Goal: Task Accomplishment & Management: Complete application form

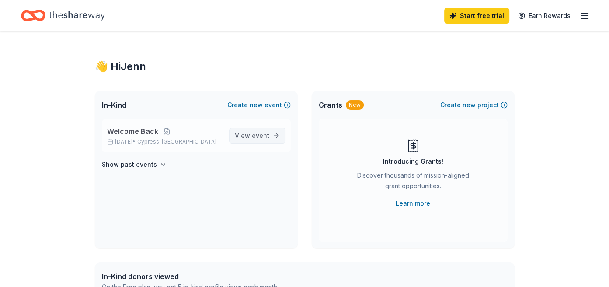
click at [259, 134] on span "event" at bounding box center [260, 135] width 17 height 7
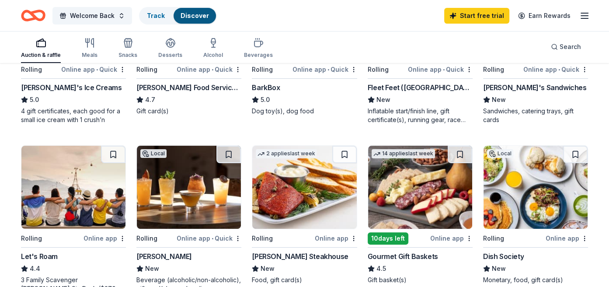
scroll to position [231, 0]
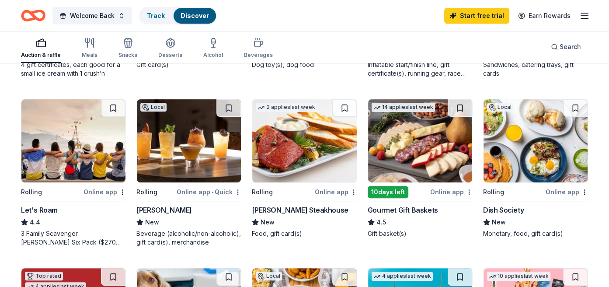
click at [389, 212] on div "Gourmet Gift Baskets" at bounding box center [403, 210] width 70 height 10
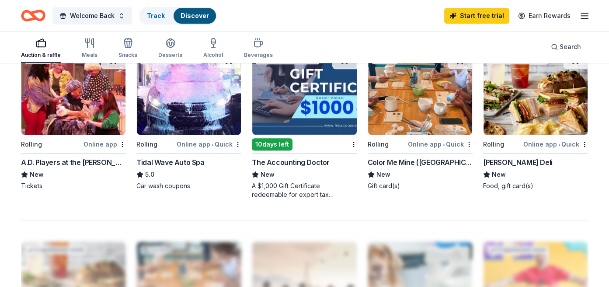
scroll to position [600, 0]
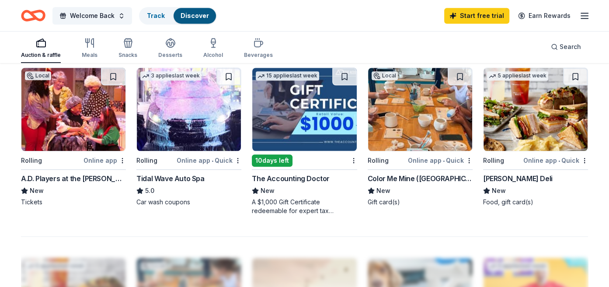
click at [504, 173] on div "McAlister's Deli" at bounding box center [518, 178] width 70 height 10
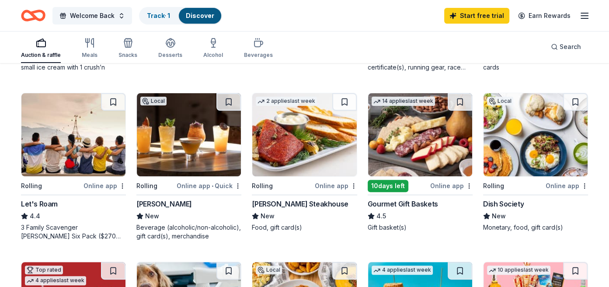
scroll to position [231, 0]
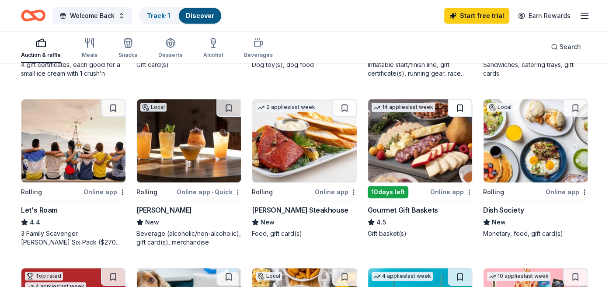
click at [458, 106] on button at bounding box center [460, 107] width 24 height 17
click at [309, 205] on div "Perry's Steakhouse" at bounding box center [300, 210] width 96 height 10
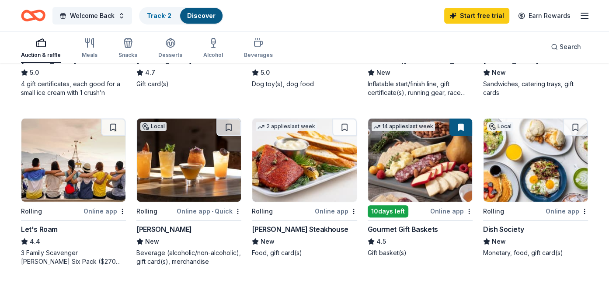
scroll to position [138, 0]
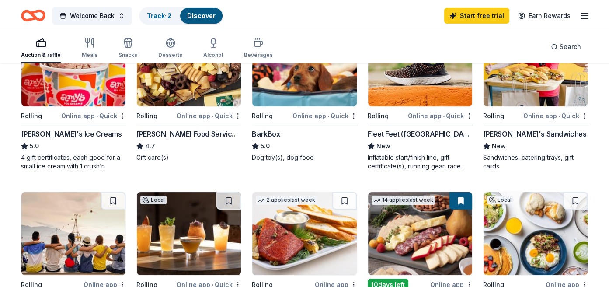
click at [344, 198] on button at bounding box center [344, 200] width 24 height 17
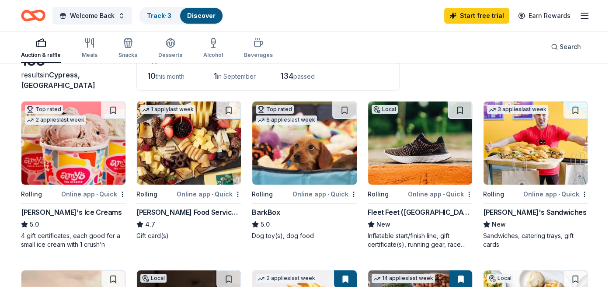
scroll to position [46, 0]
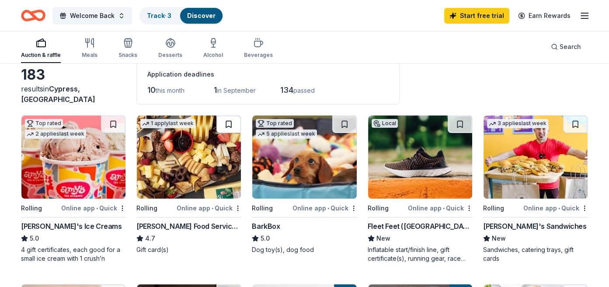
click at [232, 123] on button at bounding box center [228, 123] width 24 height 17
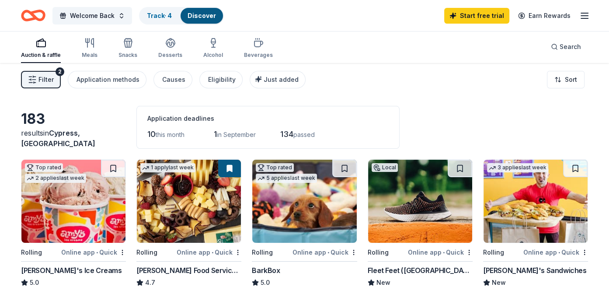
scroll to position [0, 0]
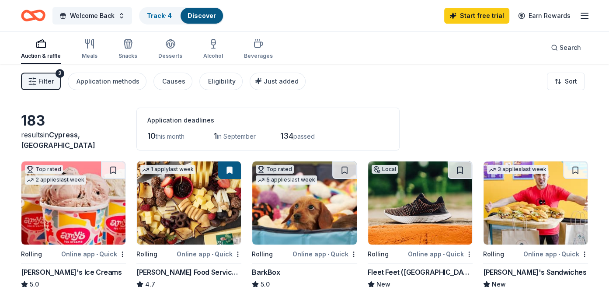
click at [183, 208] on img at bounding box center [189, 202] width 104 height 83
click at [183, 220] on img at bounding box center [189, 202] width 104 height 83
click at [230, 165] on button at bounding box center [229, 169] width 23 height 17
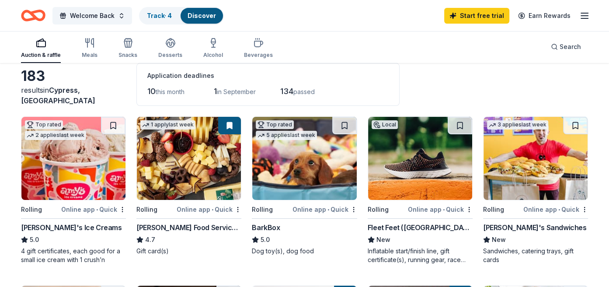
scroll to position [46, 0]
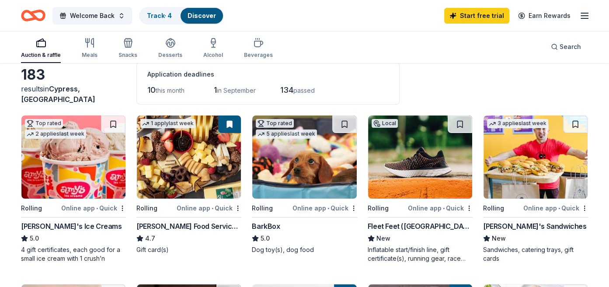
click at [227, 123] on button at bounding box center [229, 123] width 23 height 17
click at [188, 134] on img at bounding box center [189, 156] width 104 height 83
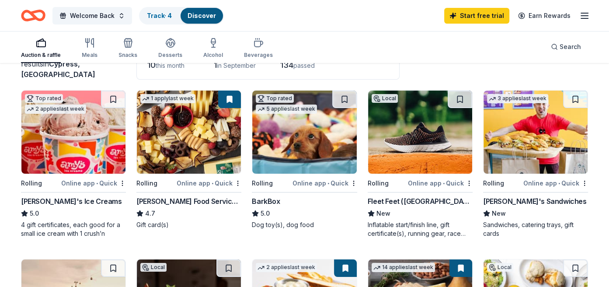
scroll to position [92, 0]
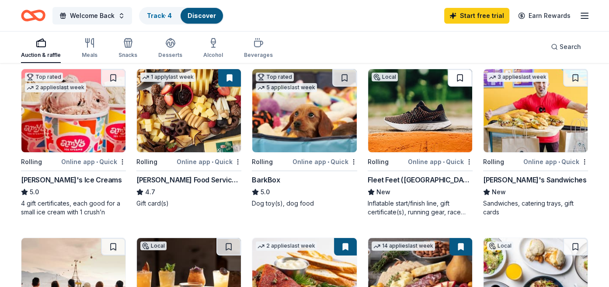
click at [460, 79] on button at bounding box center [460, 77] width 24 height 17
click at [410, 177] on div "Fleet Feet ([GEOGRAPHIC_DATA])" at bounding box center [420, 179] width 105 height 10
click at [462, 77] on button at bounding box center [460, 77] width 23 height 17
click at [461, 73] on button at bounding box center [460, 77] width 23 height 17
click at [431, 104] on img at bounding box center [420, 110] width 104 height 83
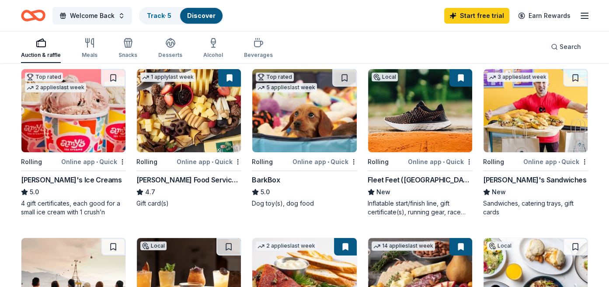
click at [461, 76] on button at bounding box center [460, 77] width 23 height 17
click at [453, 83] on button at bounding box center [460, 77] width 23 height 17
click at [464, 75] on button at bounding box center [460, 77] width 23 height 17
click at [463, 74] on button at bounding box center [460, 77] width 23 height 17
click at [153, 12] on link "Track · 5" at bounding box center [159, 15] width 24 height 7
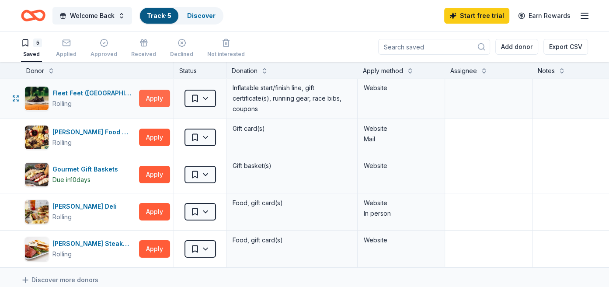
click at [157, 100] on button "Apply" at bounding box center [154, 98] width 31 height 17
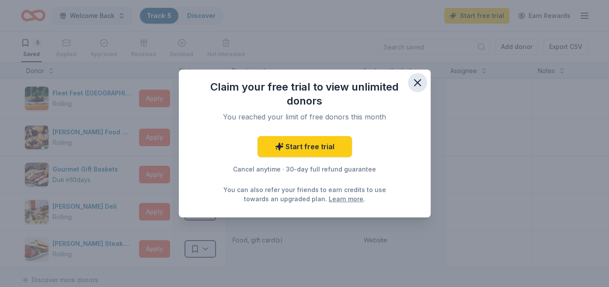
click at [416, 79] on icon "button" at bounding box center [417, 83] width 12 height 12
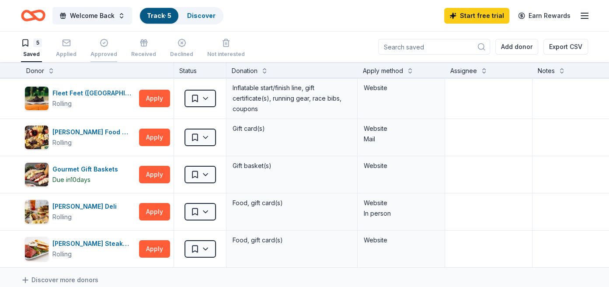
click at [102, 45] on icon "button" at bounding box center [104, 42] width 9 height 9
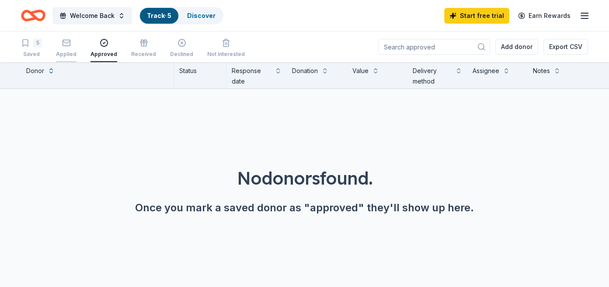
click at [70, 46] on icon "button" at bounding box center [66, 42] width 9 height 9
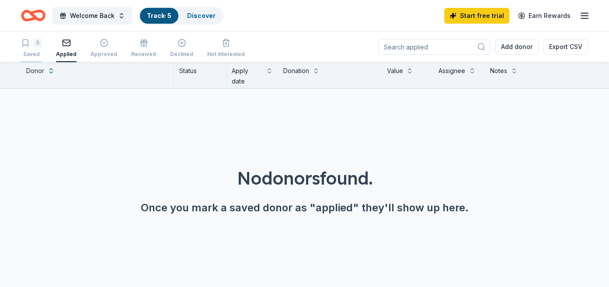
click at [30, 38] on button "5 Saved" at bounding box center [31, 48] width 21 height 27
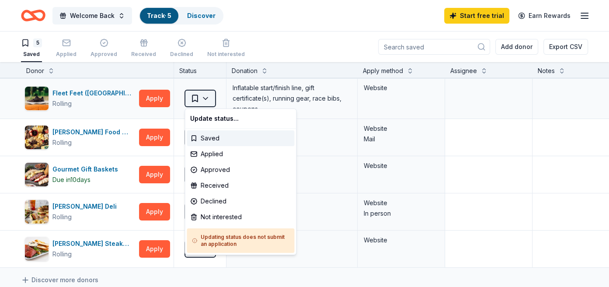
click at [207, 99] on html "Welcome Back Track · 5 Discover Start free trial Earn Rewards 5 Saved Applied A…" at bounding box center [304, 143] width 609 height 287
click at [209, 138] on div "Saved" at bounding box center [241, 138] width 108 height 16
click at [204, 99] on html "Welcome Back Track · 5 Discover Start free trial Earn Rewards 5 Saved Applied A…" at bounding box center [304, 143] width 609 height 287
click at [199, 139] on div "Saved" at bounding box center [241, 138] width 108 height 16
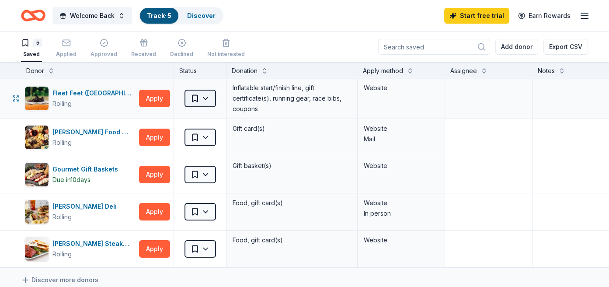
click at [202, 102] on html "Welcome Back Track · 5 Discover Start free trial Earn Rewards 5 Saved Applied A…" at bounding box center [304, 143] width 609 height 287
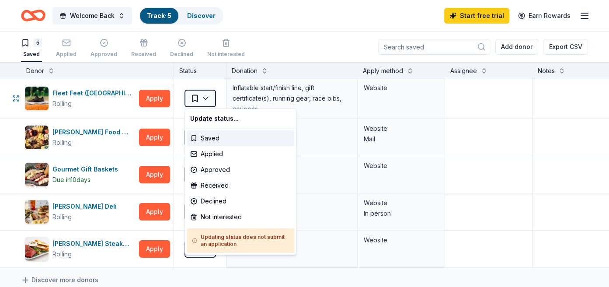
click at [191, 240] on div "Updating status does not submit an application" at bounding box center [241, 240] width 108 height 24
click at [197, 240] on circle at bounding box center [194, 240] width 4 height 4
click at [111, 18] on html "Welcome Back Track · 5 Discover Start free trial Earn Rewards 5 Saved Applied A…" at bounding box center [304, 143] width 609 height 287
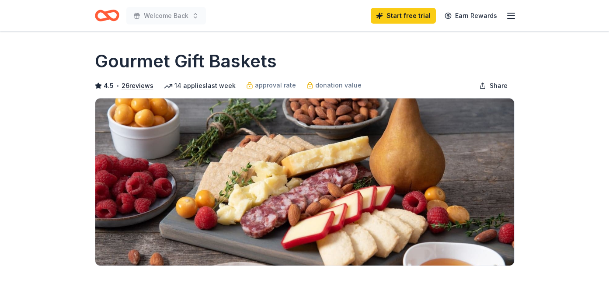
scroll to position [138, 0]
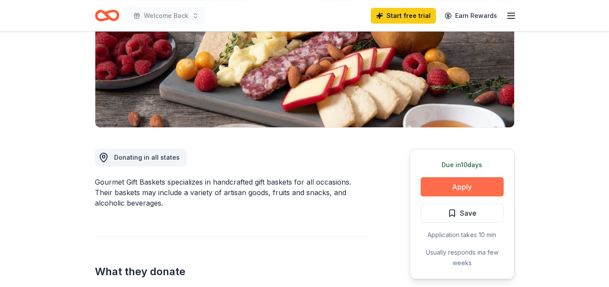
click at [441, 188] on button "Apply" at bounding box center [462, 186] width 83 height 19
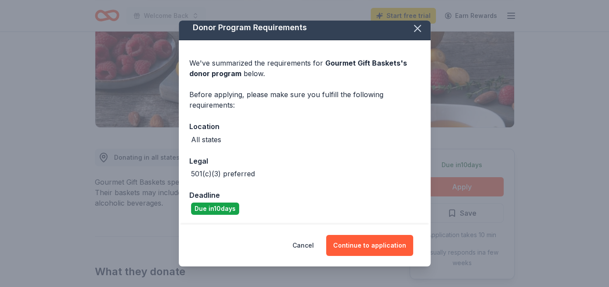
scroll to position [6, 0]
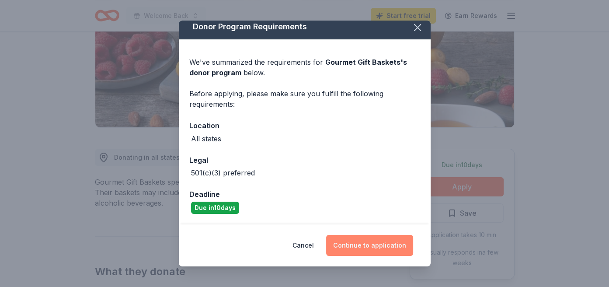
click at [348, 245] on button "Continue to application" at bounding box center [369, 245] width 87 height 21
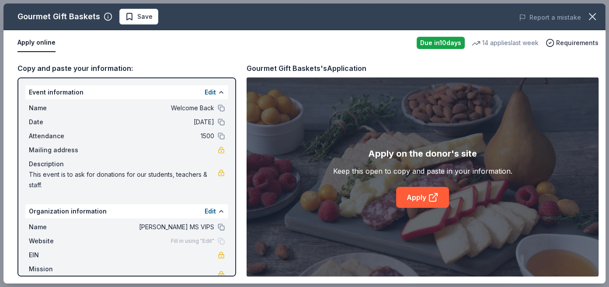
scroll to position [9, 0]
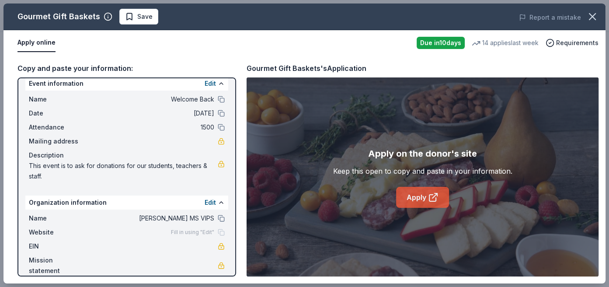
click at [418, 197] on link "Apply" at bounding box center [422, 197] width 53 height 21
click at [428, 200] on icon at bounding box center [433, 197] width 10 height 10
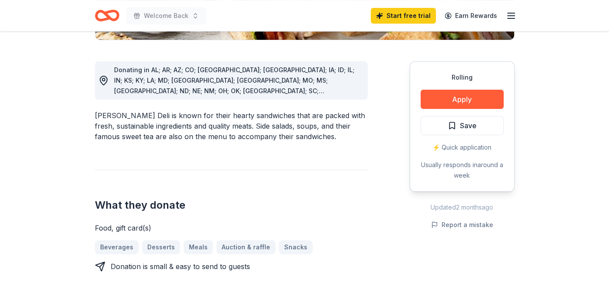
scroll to position [231, 0]
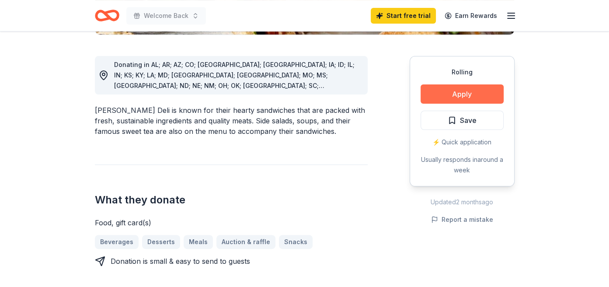
click at [473, 94] on button "Apply" at bounding box center [462, 93] width 83 height 19
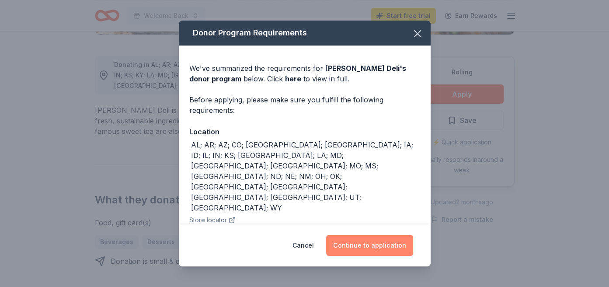
click at [365, 250] on button "Continue to application" at bounding box center [369, 245] width 87 height 21
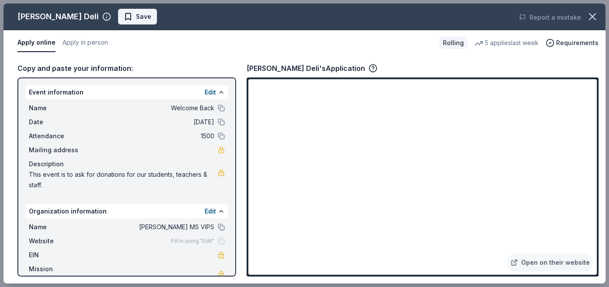
click at [124, 14] on span "Save" at bounding box center [138, 16] width 28 height 10
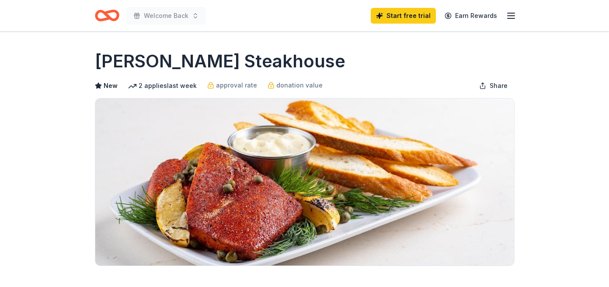
scroll to position [138, 0]
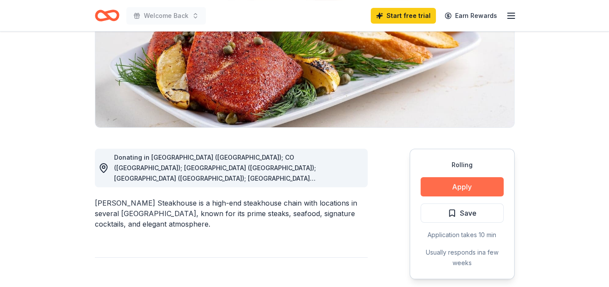
click at [466, 190] on button "Apply" at bounding box center [462, 186] width 83 height 19
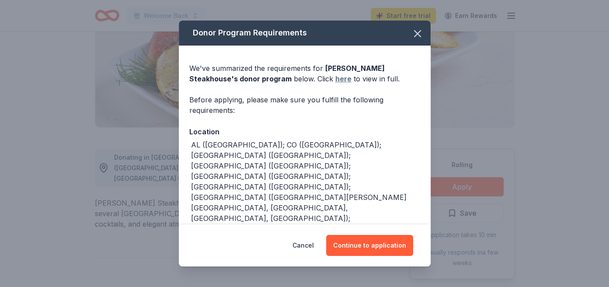
click at [335, 80] on link "here" at bounding box center [343, 78] width 16 height 10
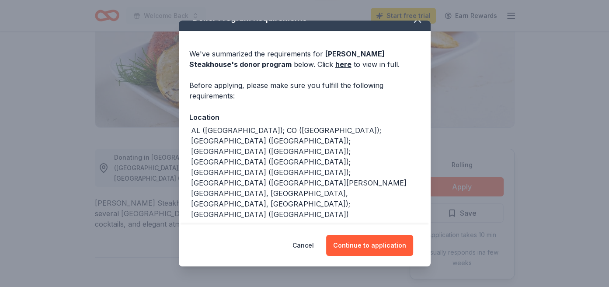
scroll to position [27, 0]
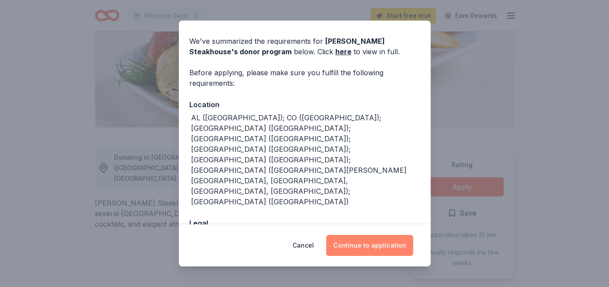
click at [350, 249] on button "Continue to application" at bounding box center [369, 245] width 87 height 21
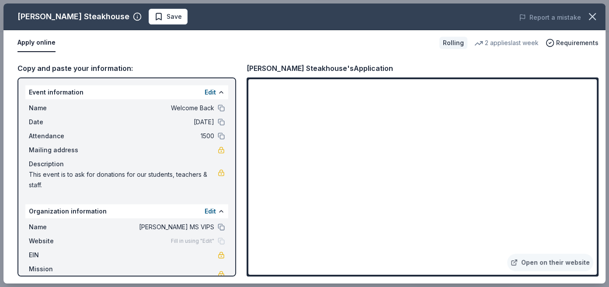
click at [346, 236] on iframe at bounding box center [422, 176] width 348 height 195
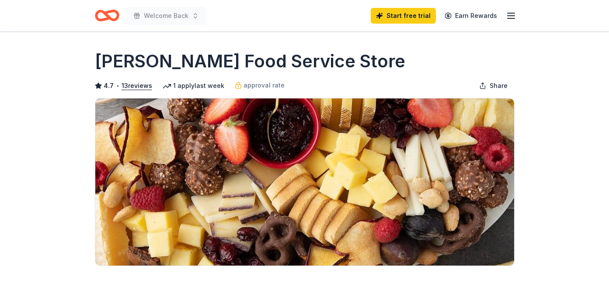
scroll to position [138, 0]
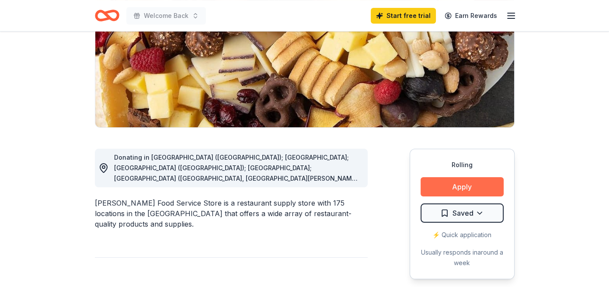
click at [438, 190] on button "Apply" at bounding box center [462, 186] width 83 height 19
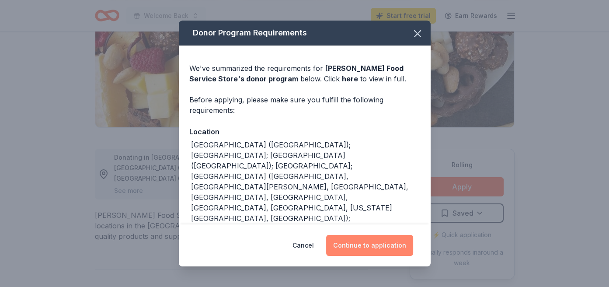
click at [364, 244] on button "Continue to application" at bounding box center [369, 245] width 87 height 21
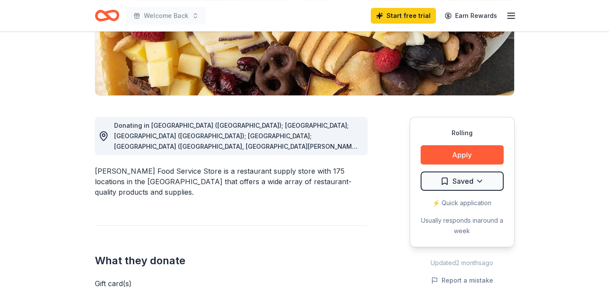
scroll to position [184, 0]
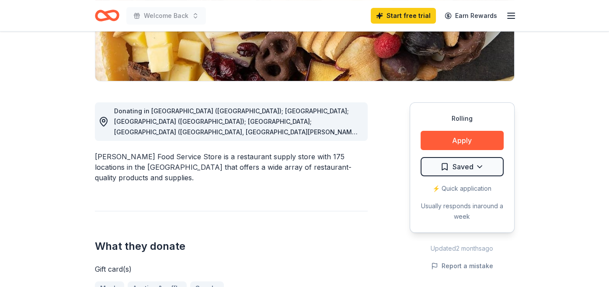
click at [183, 120] on span "Donating in [GEOGRAPHIC_DATA] ([GEOGRAPHIC_DATA]); [GEOGRAPHIC_DATA]; [GEOGRAPH…" at bounding box center [237, 226] width 246 height 238
click at [106, 122] on icon at bounding box center [103, 121] width 10 height 10
click at [320, 115] on div "Donating in [GEOGRAPHIC_DATA] ([GEOGRAPHIC_DATA]); [GEOGRAPHIC_DATA]; [GEOGRAPH…" at bounding box center [237, 121] width 247 height 31
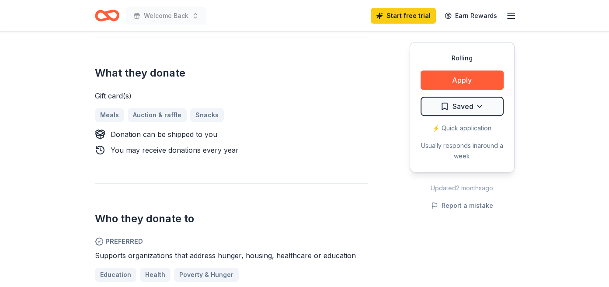
scroll to position [369, 0]
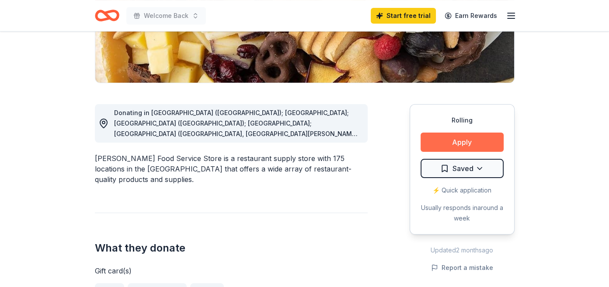
scroll to position [184, 0]
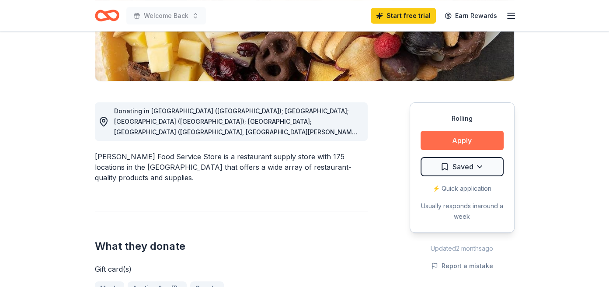
click at [459, 138] on button "Apply" at bounding box center [462, 140] width 83 height 19
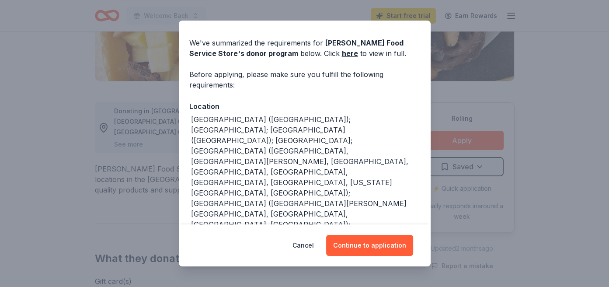
scroll to position [50, 0]
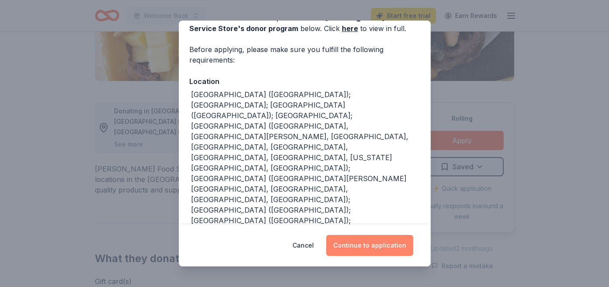
click at [368, 246] on button "Continue to application" at bounding box center [369, 245] width 87 height 21
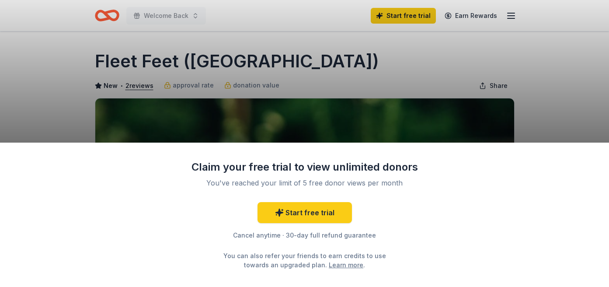
scroll to position [138, 0]
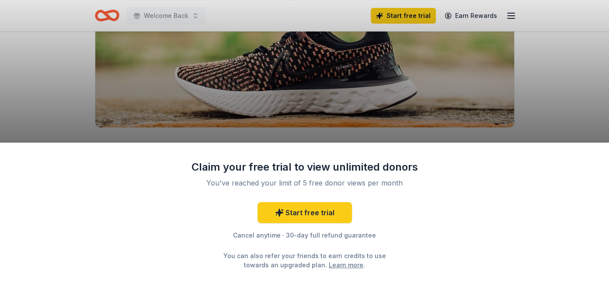
click at [550, 95] on div "Claim your free trial to view unlimited donors You've reached your limit of 5 f…" at bounding box center [304, 143] width 609 height 287
